Goal: Task Accomplishment & Management: Use online tool/utility

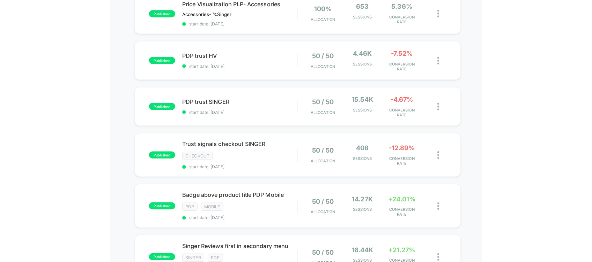
scroll to position [266, 0]
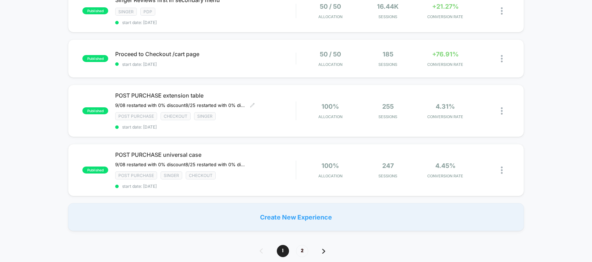
scroll to position [467, 0]
click at [301, 245] on span "2" at bounding box center [302, 251] width 12 height 12
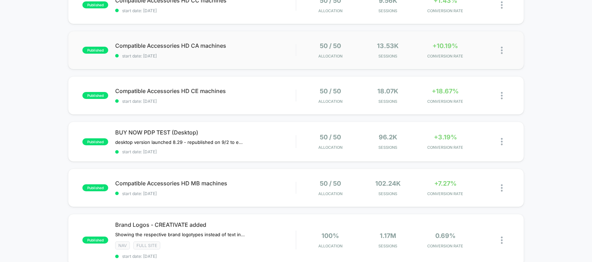
scroll to position [137, 0]
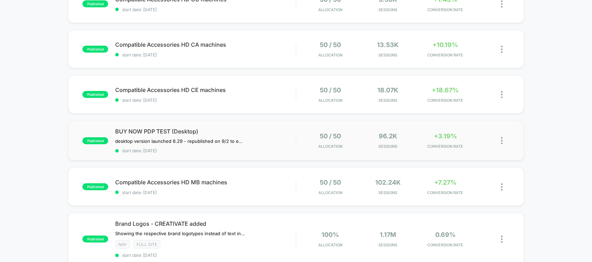
click at [281, 153] on div "published BUY NOW PDP TEST (Desktop) desktop version launched 8.29﻿ - republish…" at bounding box center [296, 141] width 456 height 40
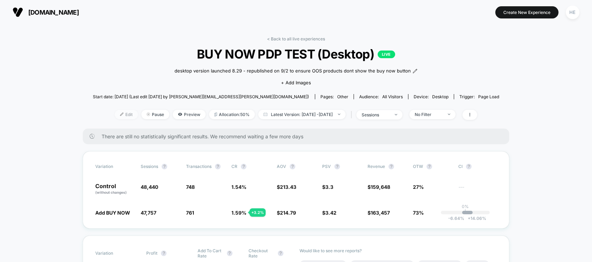
click at [115, 119] on span "Edit" at bounding box center [126, 114] width 23 height 9
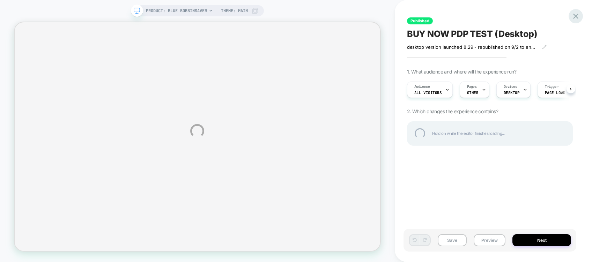
click at [580, 17] on div at bounding box center [576, 16] width 14 height 14
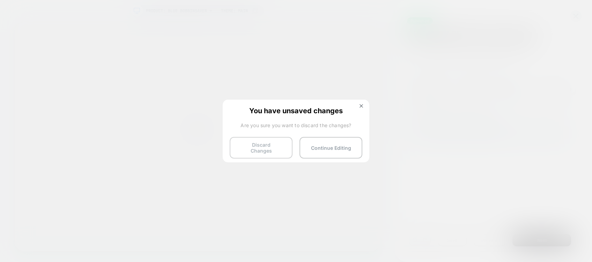
click at [245, 148] on button "Discard Changes" at bounding box center [261, 148] width 63 height 22
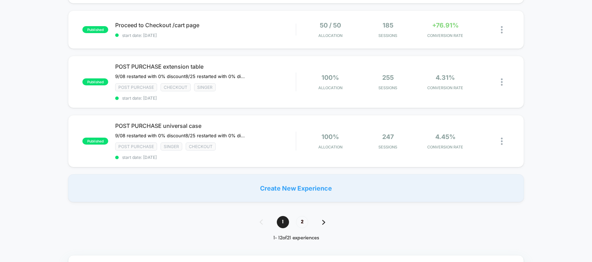
scroll to position [493, 0]
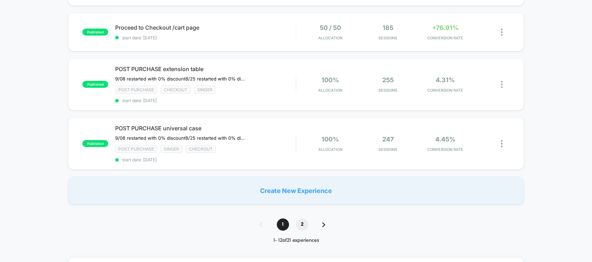
click at [300, 219] on span "2" at bounding box center [302, 225] width 12 height 12
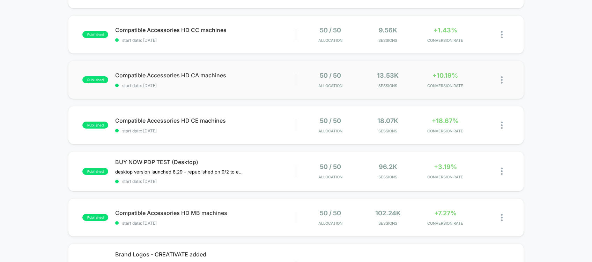
scroll to position [120, 0]
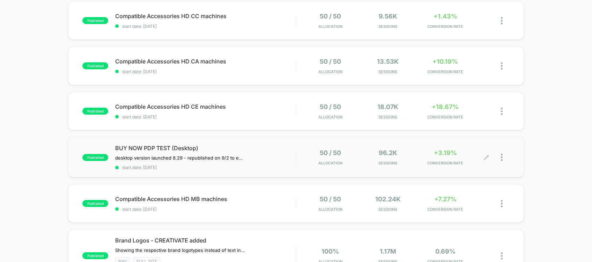
click at [500, 157] on div at bounding box center [498, 157] width 23 height 16
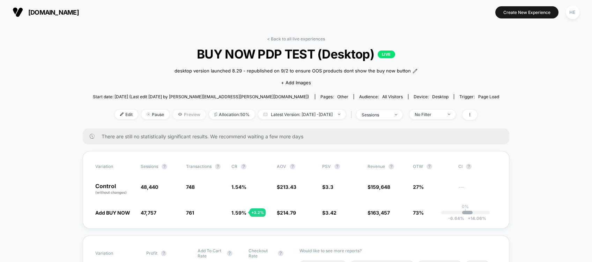
click at [178, 116] on icon at bounding box center [180, 114] width 4 height 3
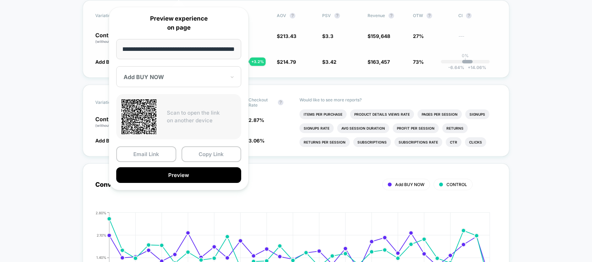
scroll to position [257, 0]
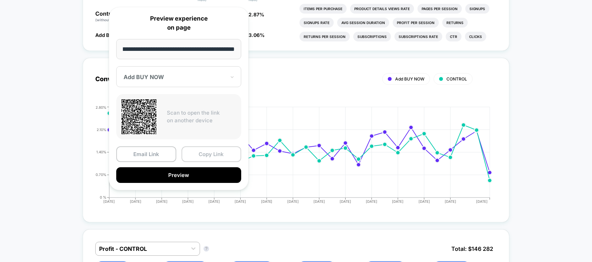
click at [222, 156] on button "Copy Link" at bounding box center [211, 155] width 60 height 16
